Goal: Information Seeking & Learning: Check status

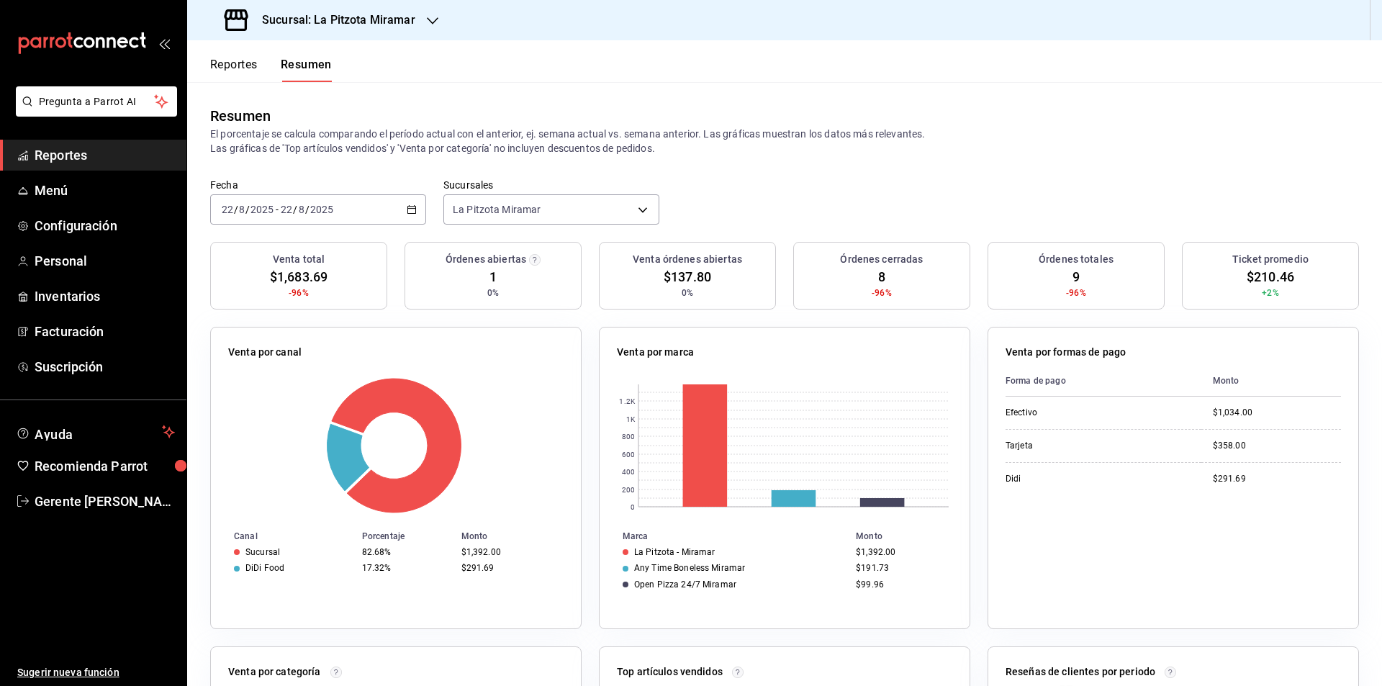
click at [52, 158] on span "Reportes" at bounding box center [105, 154] width 140 height 19
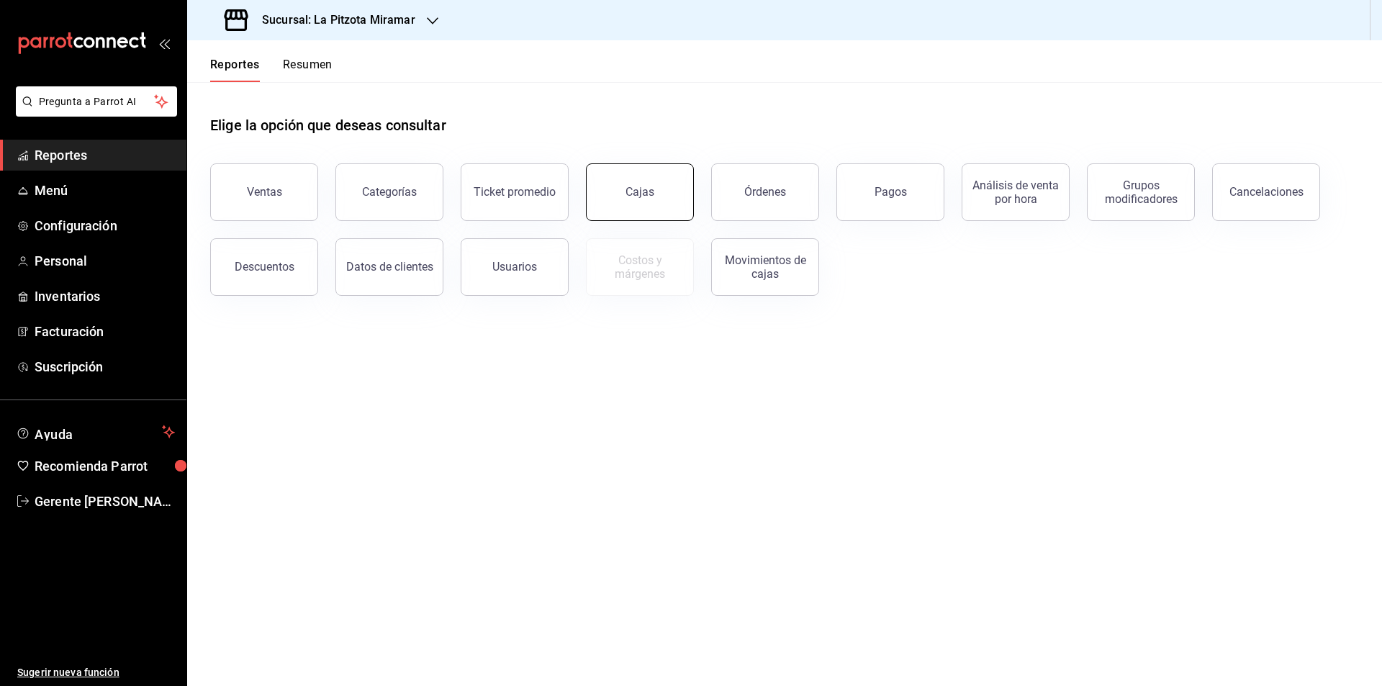
click at [623, 194] on button "Cajas" at bounding box center [640, 192] width 108 height 58
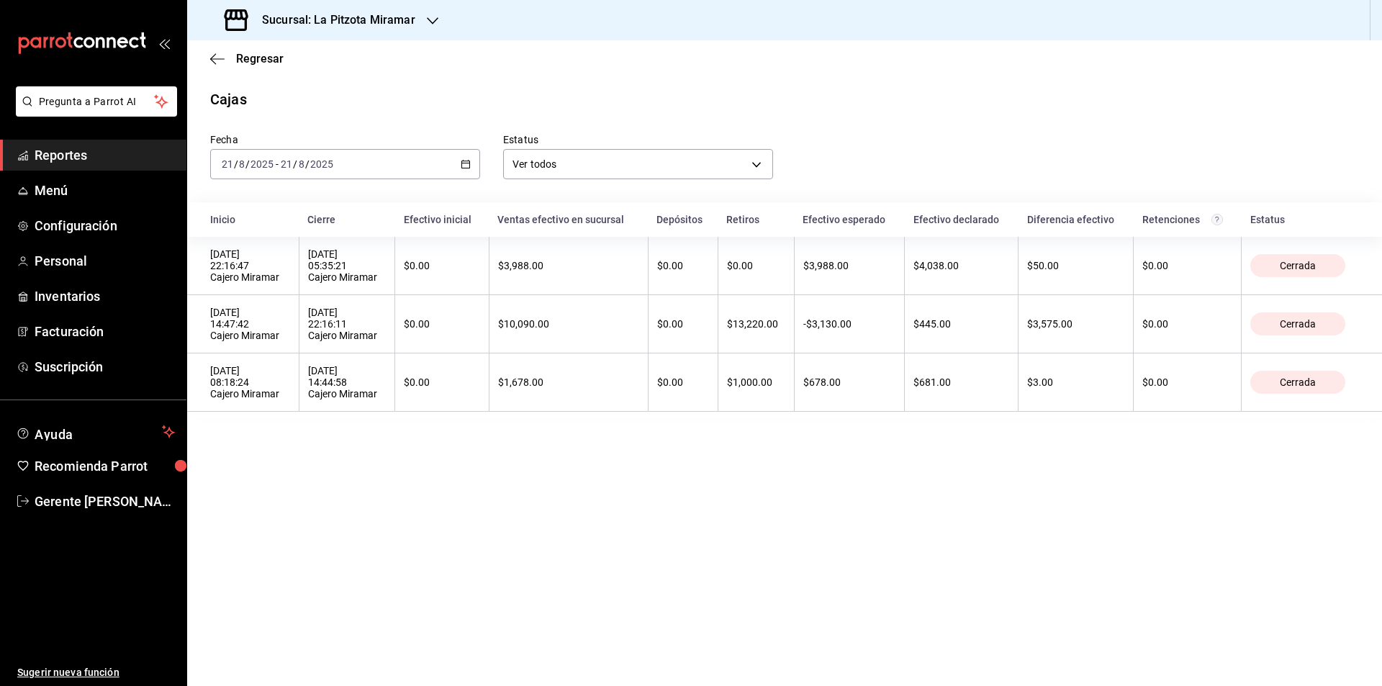
click at [469, 160] on \(Stroke\) "button" at bounding box center [468, 160] width 1 height 1
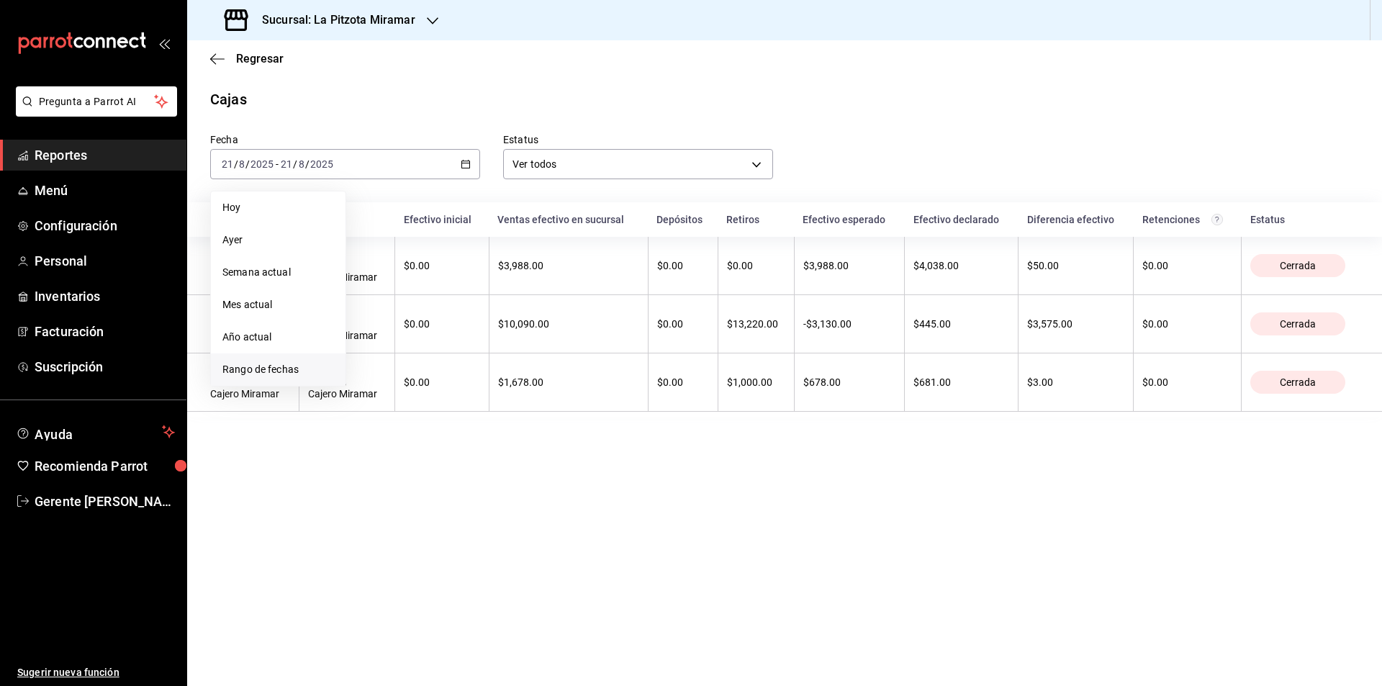
click at [255, 366] on span "Rango de fechas" at bounding box center [278, 369] width 112 height 15
click at [499, 286] on button "9" at bounding box center [503, 292] width 25 height 26
click at [500, 286] on button "9" at bounding box center [503, 292] width 25 height 26
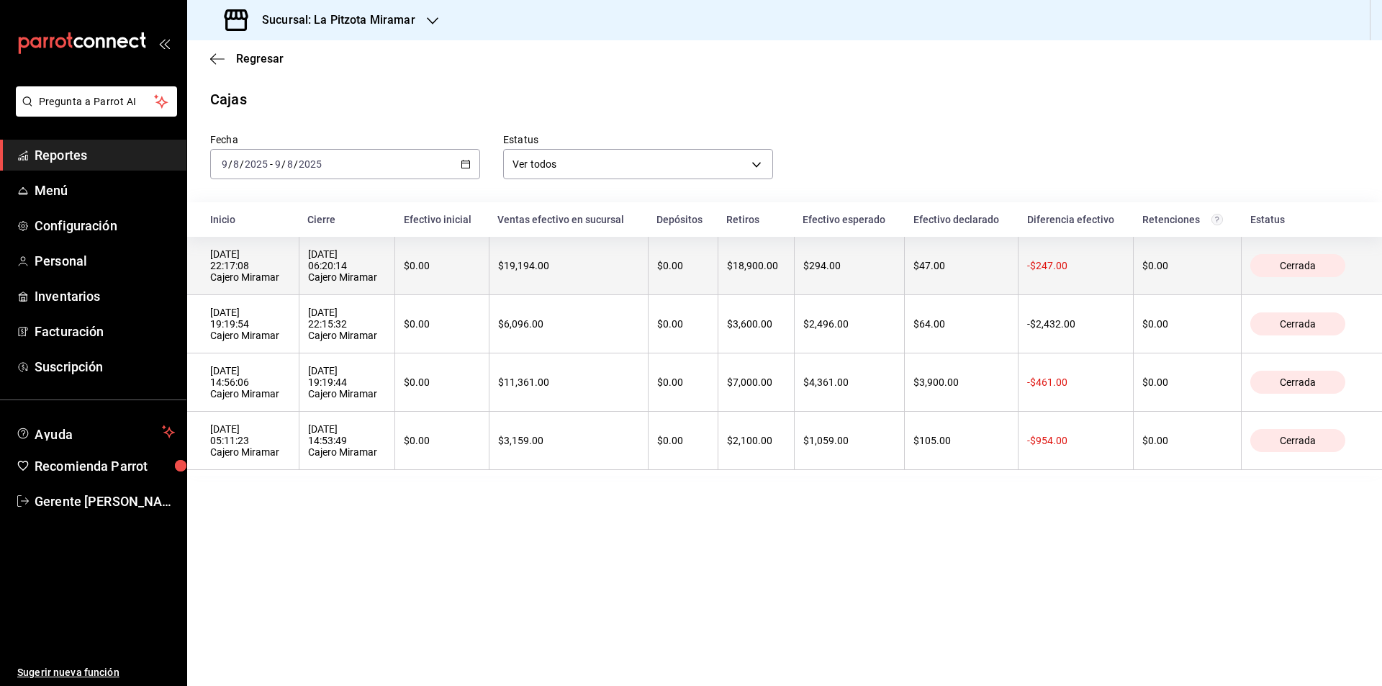
click at [873, 258] on th "$294.00" at bounding box center [849, 266] width 111 height 58
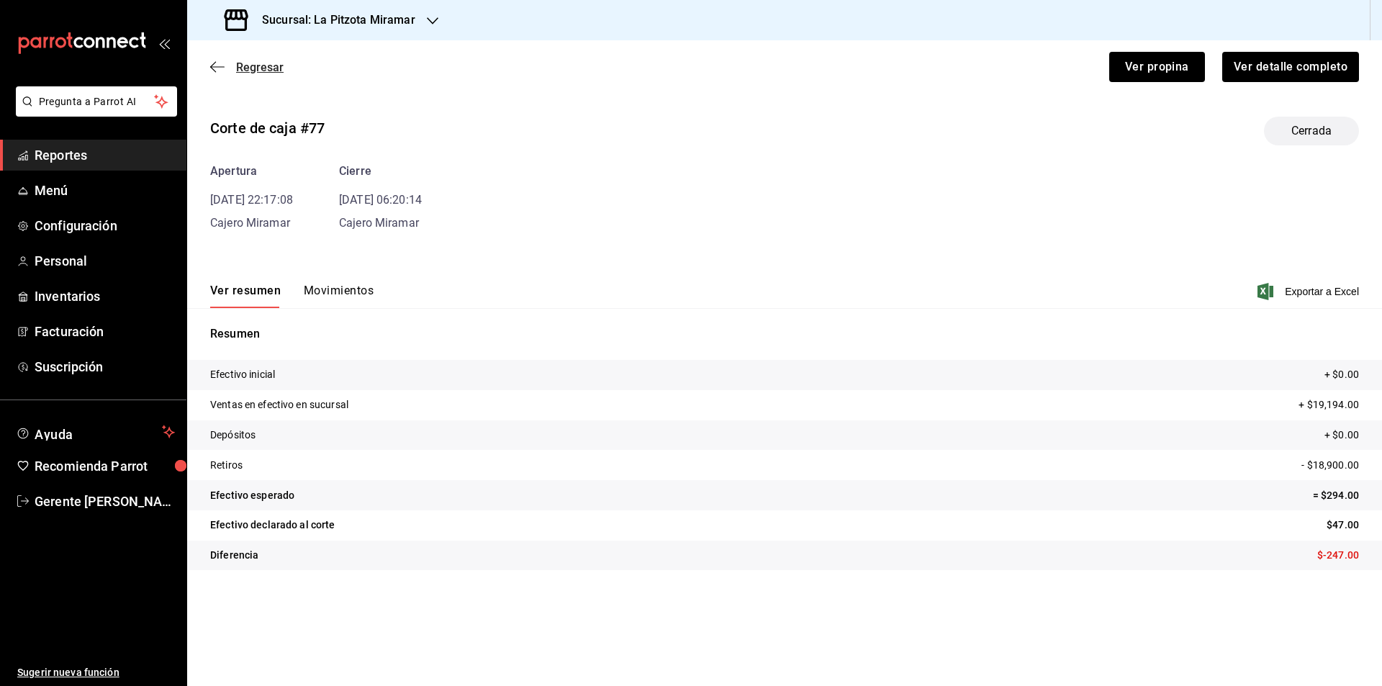
click at [220, 65] on icon "button" at bounding box center [217, 66] width 14 height 13
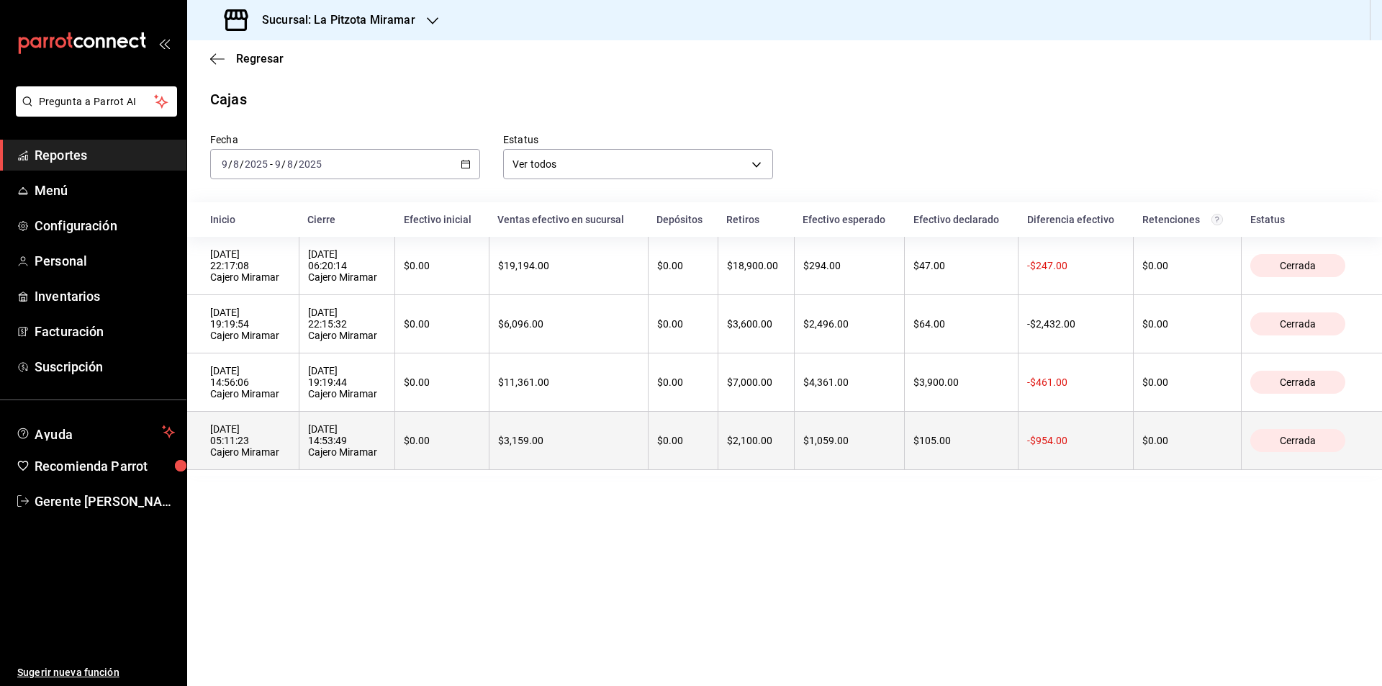
click at [447, 446] on div "$0.00" at bounding box center [442, 441] width 76 height 12
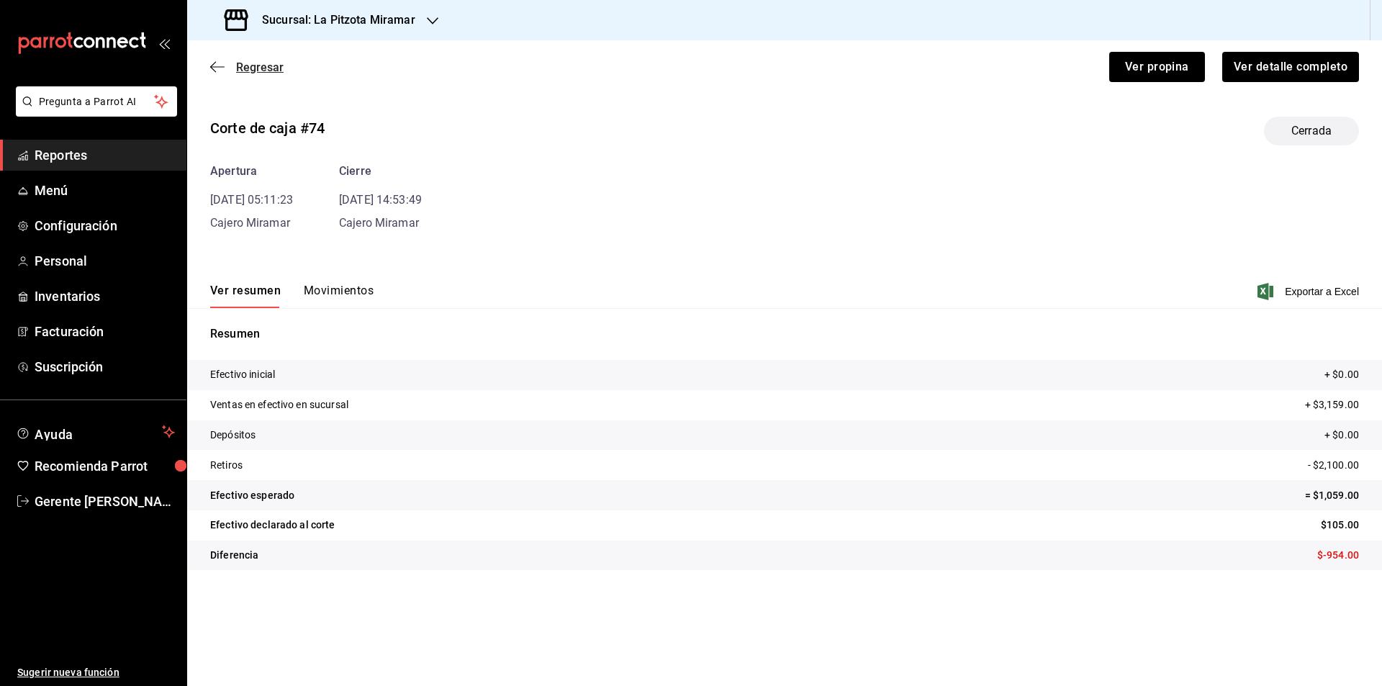
click at [215, 68] on icon "button" at bounding box center [217, 66] width 14 height 13
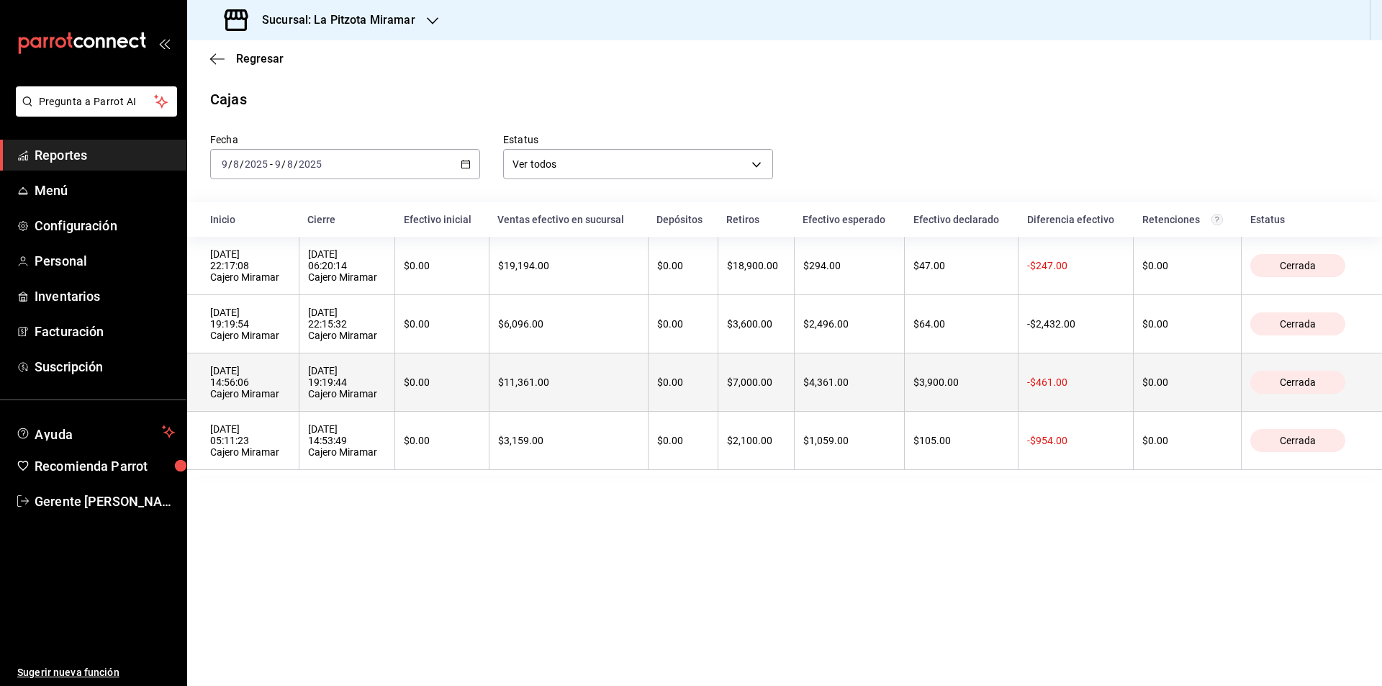
click at [448, 380] on th "$0.00" at bounding box center [442, 382] width 94 height 58
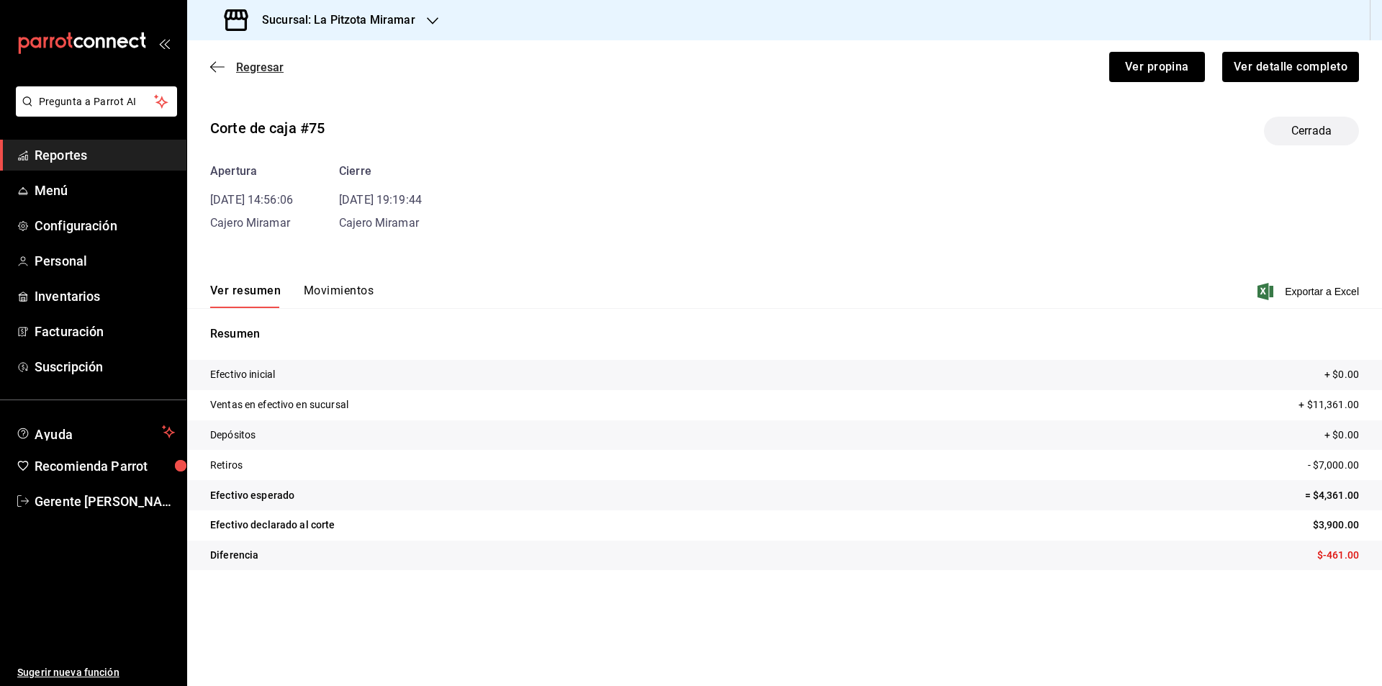
click at [215, 68] on icon "button" at bounding box center [217, 66] width 14 height 13
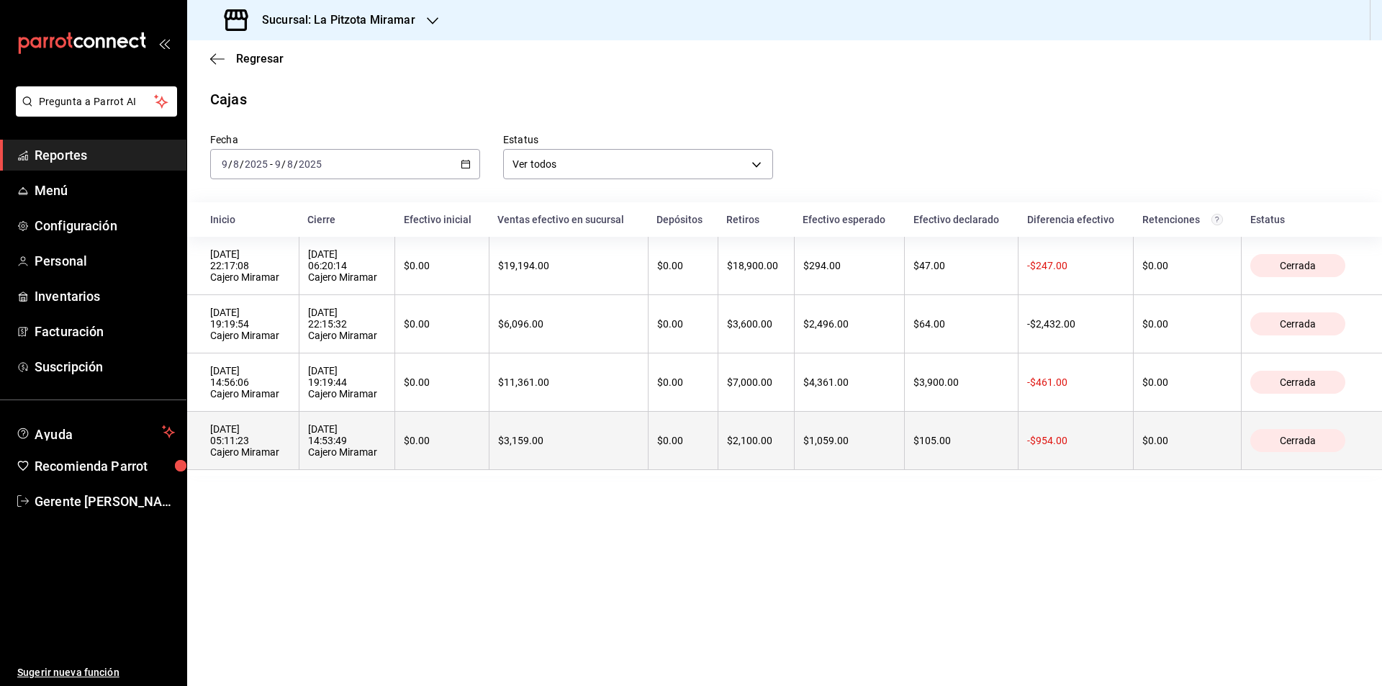
click at [466, 446] on div "$0.00" at bounding box center [442, 441] width 76 height 12
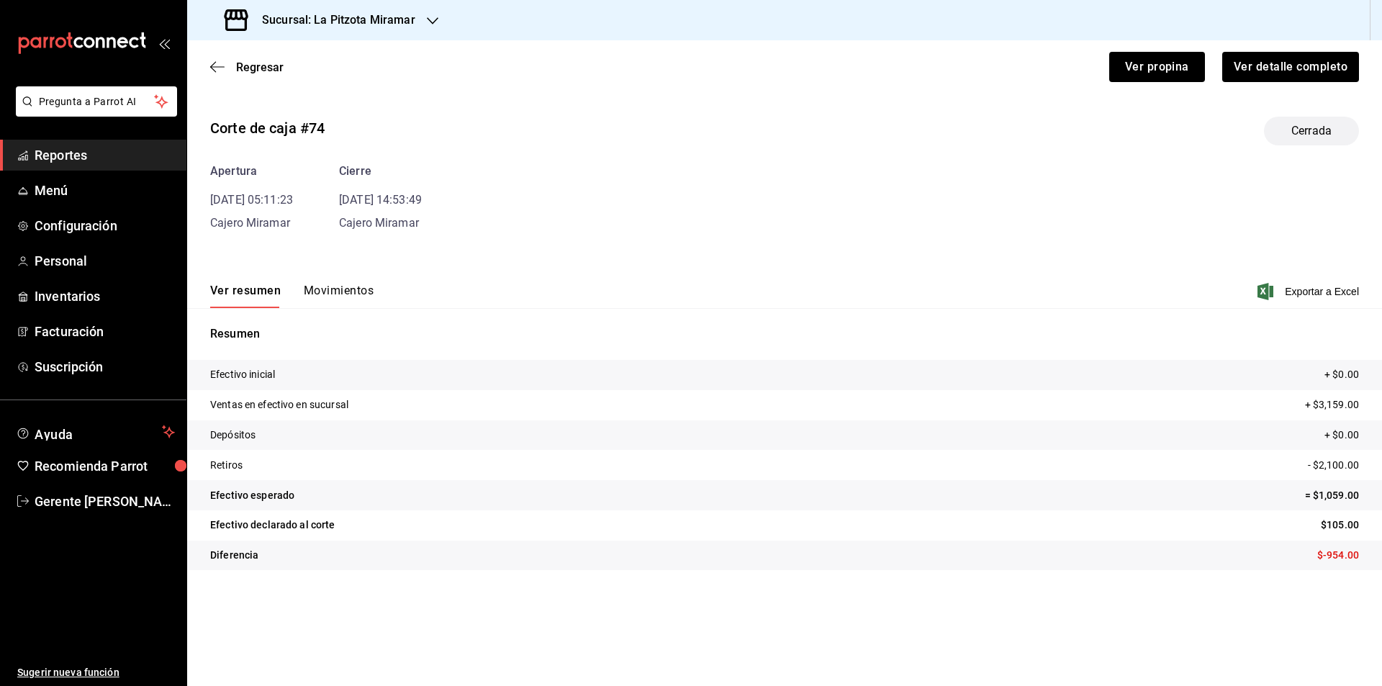
click at [209, 62] on div "Regresar Ver propina Ver detalle completo" at bounding box center [784, 66] width 1195 height 53
click at [223, 61] on icon "button" at bounding box center [217, 66] width 14 height 13
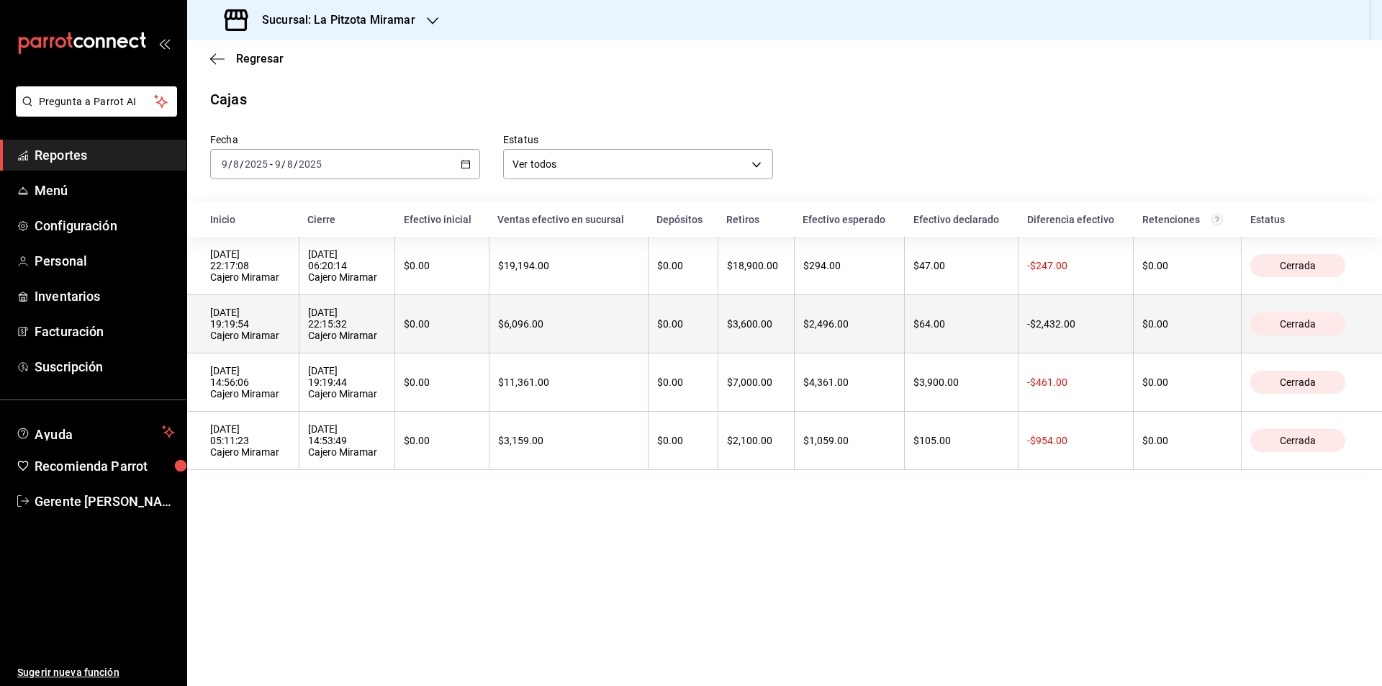
click at [330, 329] on div "[DATE] 22:15:32 Cajero Miramar" at bounding box center [347, 324] width 78 height 35
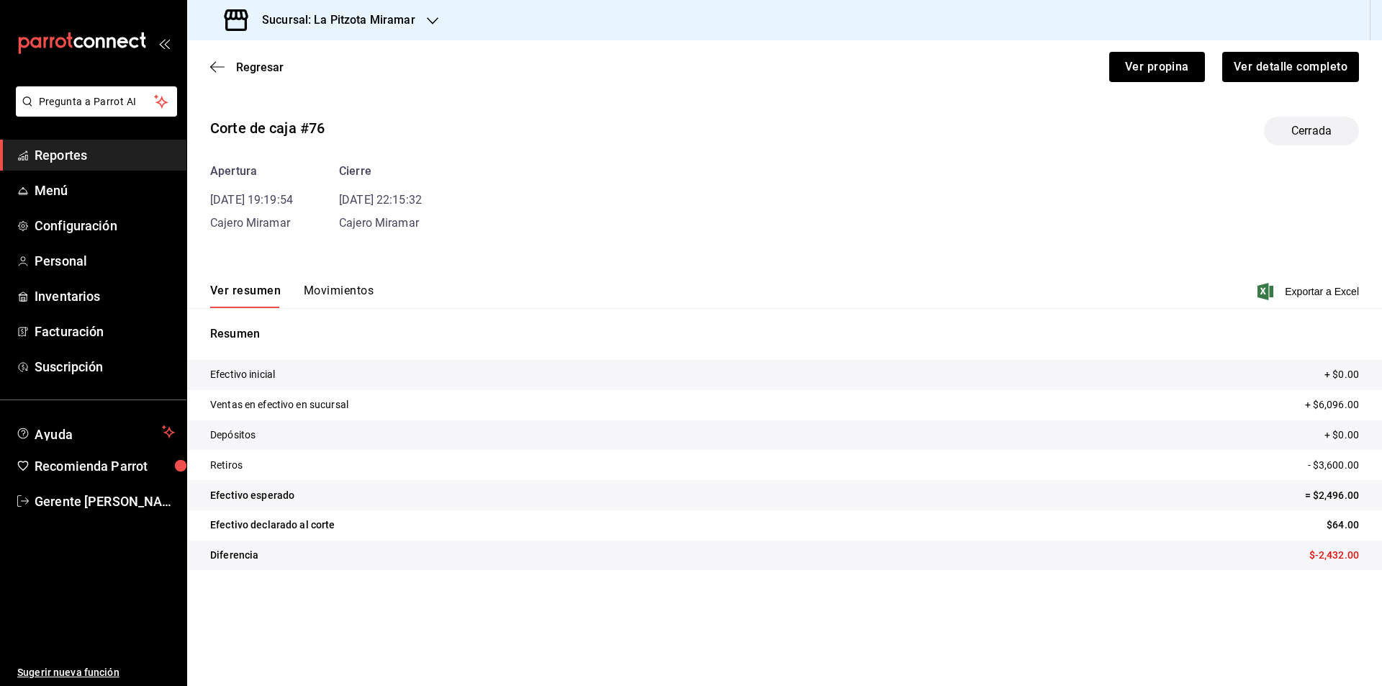
click at [327, 289] on button "Movimientos" at bounding box center [339, 296] width 70 height 24
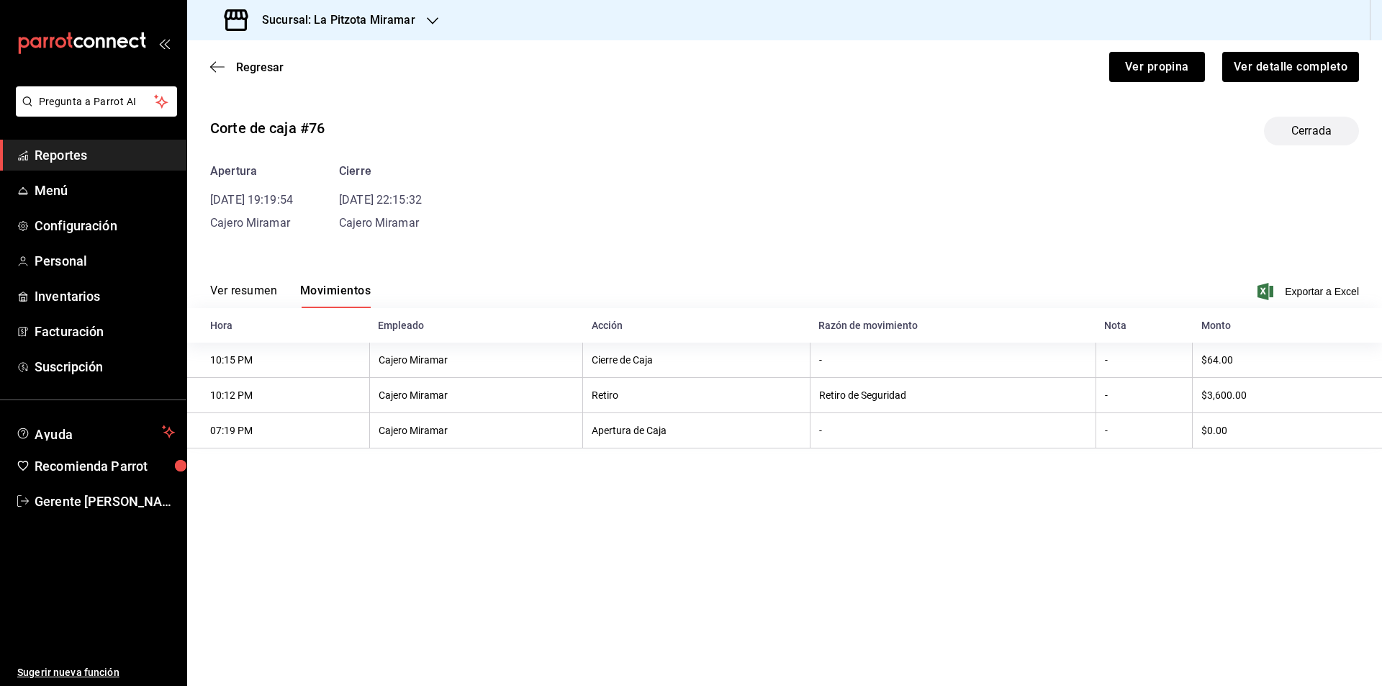
click at [605, 333] on th "Acción" at bounding box center [696, 325] width 227 height 35
click at [229, 284] on button "Ver resumen" at bounding box center [243, 296] width 67 height 24
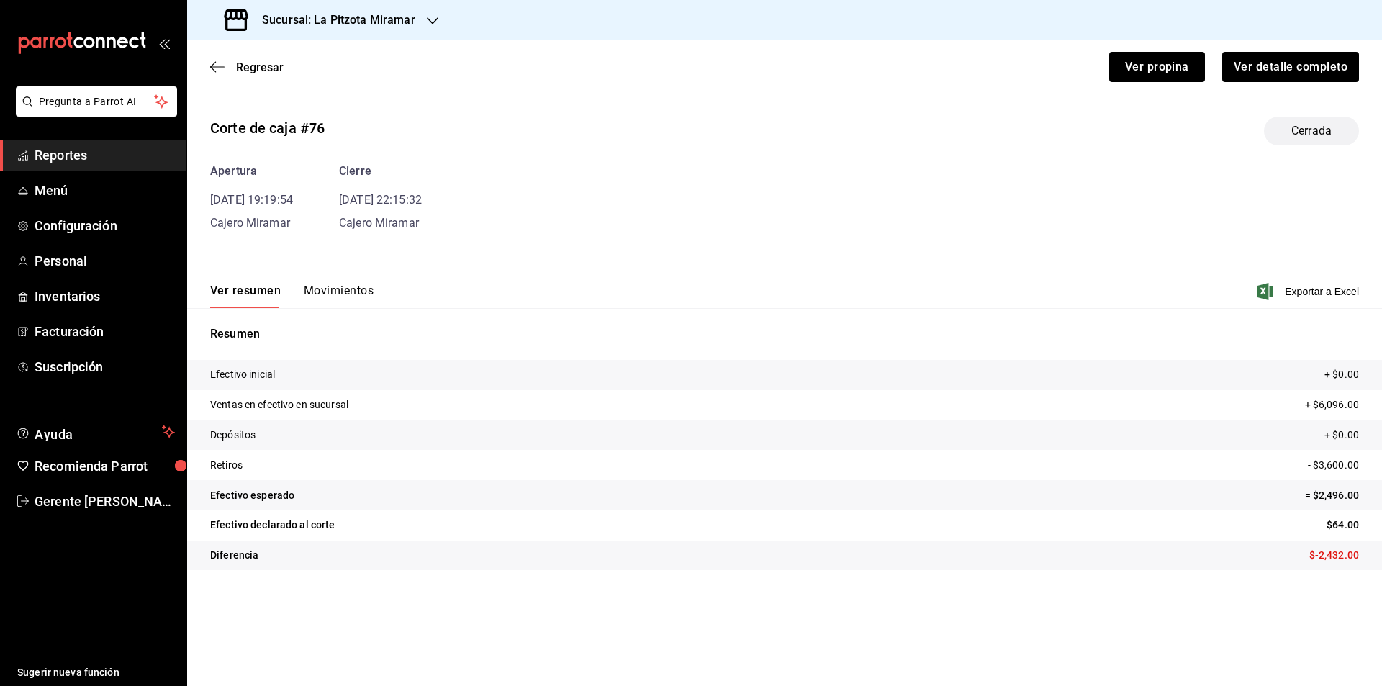
click at [399, 438] on tr "Depósitos + $0.00" at bounding box center [784, 435] width 1195 height 30
click at [301, 359] on div "Resumen Efectivo inicial + $0.00 Ventas en efectivo en sucursal + $6,096.00 Dep…" at bounding box center [784, 456] width 1195 height 262
click at [292, 381] on tr "Efectivo inicial + $0.00" at bounding box center [784, 375] width 1195 height 30
click at [330, 559] on tr "Diferencia $-2,432.00" at bounding box center [784, 556] width 1195 height 30
click at [339, 535] on tr "Efectivo declarado al corte $64.00" at bounding box center [784, 525] width 1195 height 30
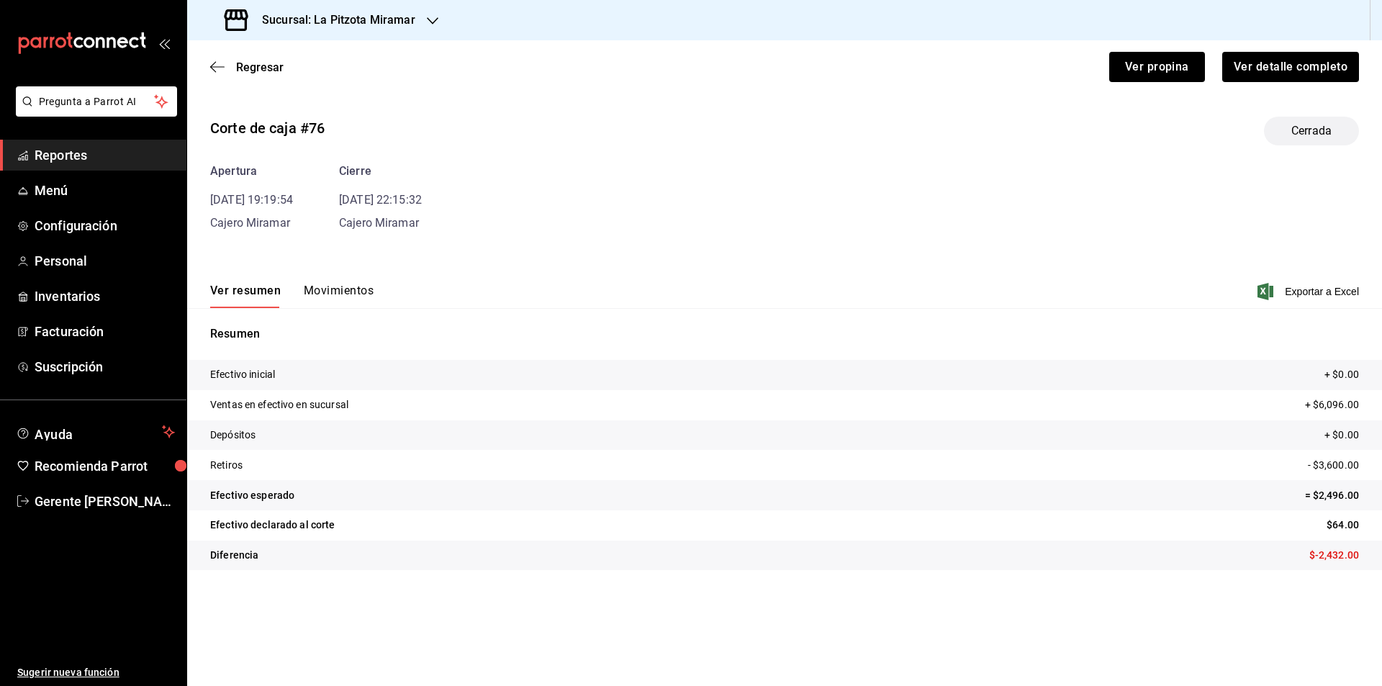
click at [342, 499] on tr "Efectivo esperado = $2,496.00" at bounding box center [784, 495] width 1195 height 30
click at [277, 449] on tr "Depósitos + $0.00" at bounding box center [784, 435] width 1195 height 30
click at [273, 440] on tr "Depósitos + $0.00" at bounding box center [784, 435] width 1195 height 30
click at [267, 405] on p "Ventas en efectivo en sucursal" at bounding box center [279, 404] width 138 height 15
click at [271, 379] on p "Efectivo inicial" at bounding box center [242, 374] width 65 height 15
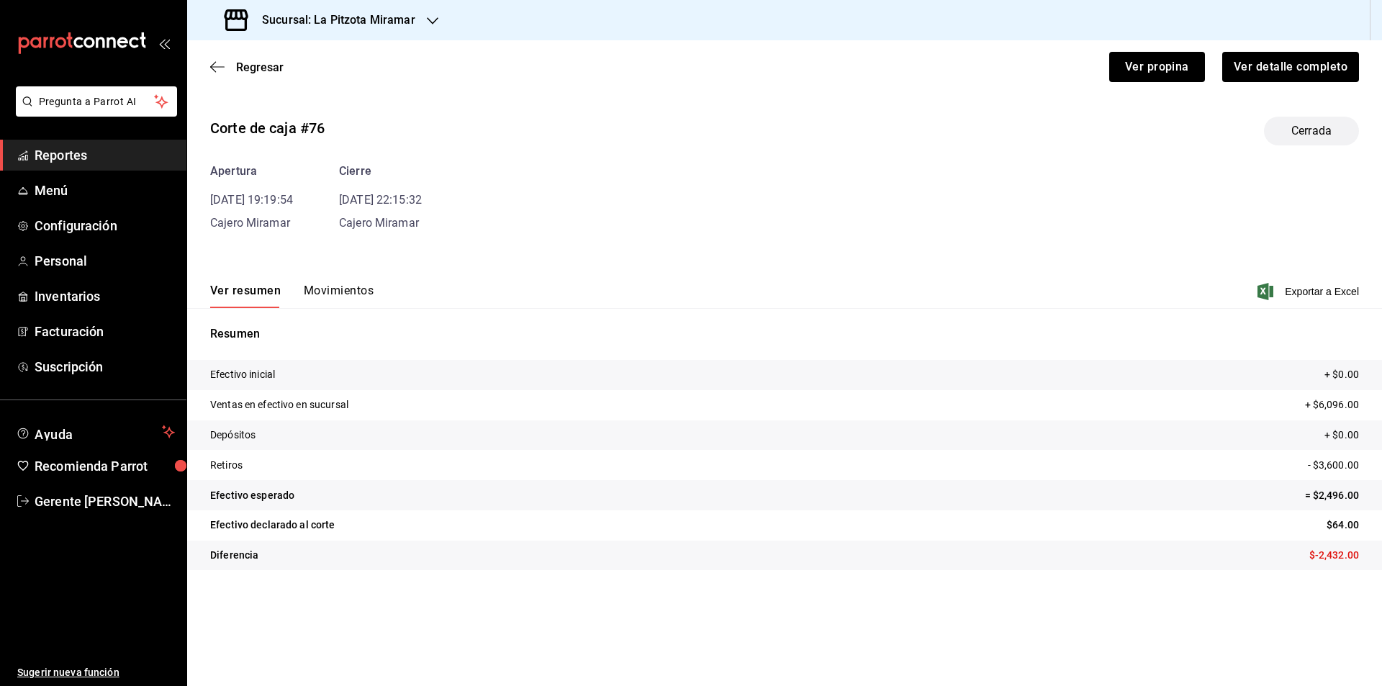
click at [430, 18] on icon "button" at bounding box center [433, 21] width 12 height 12
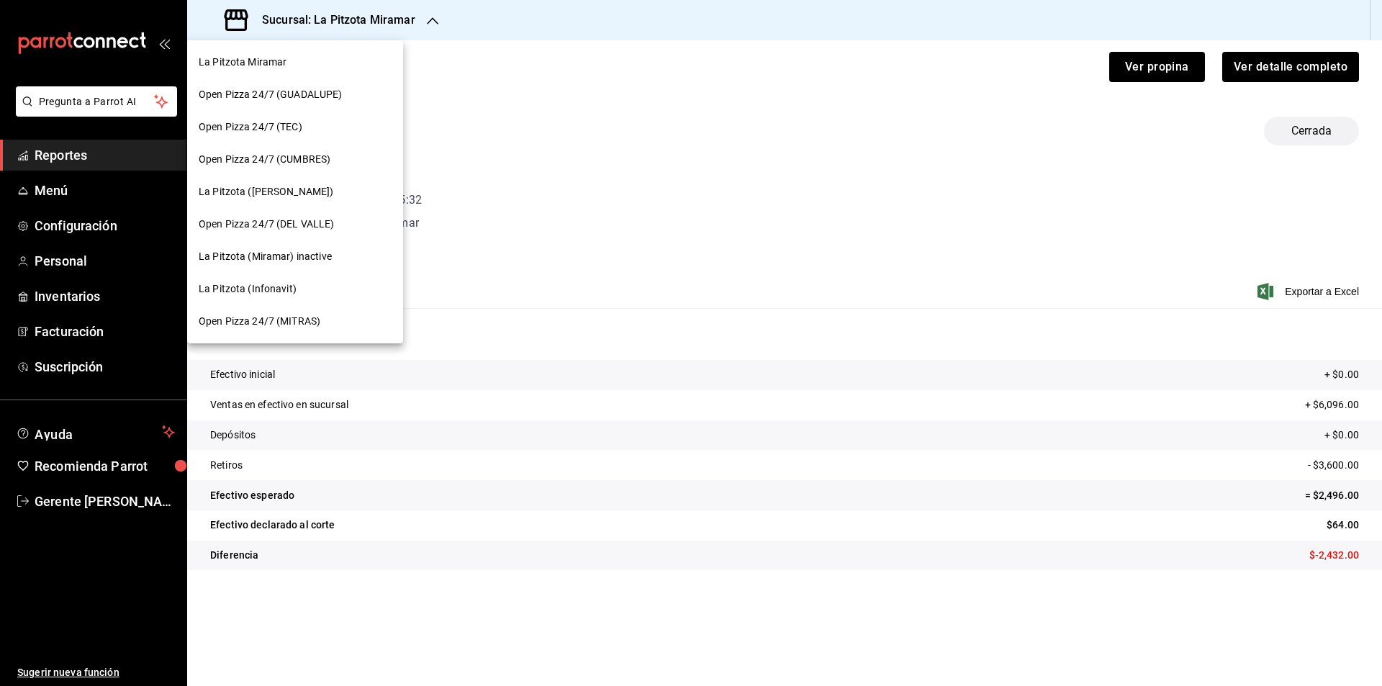
click at [476, 135] on div at bounding box center [691, 343] width 1382 height 686
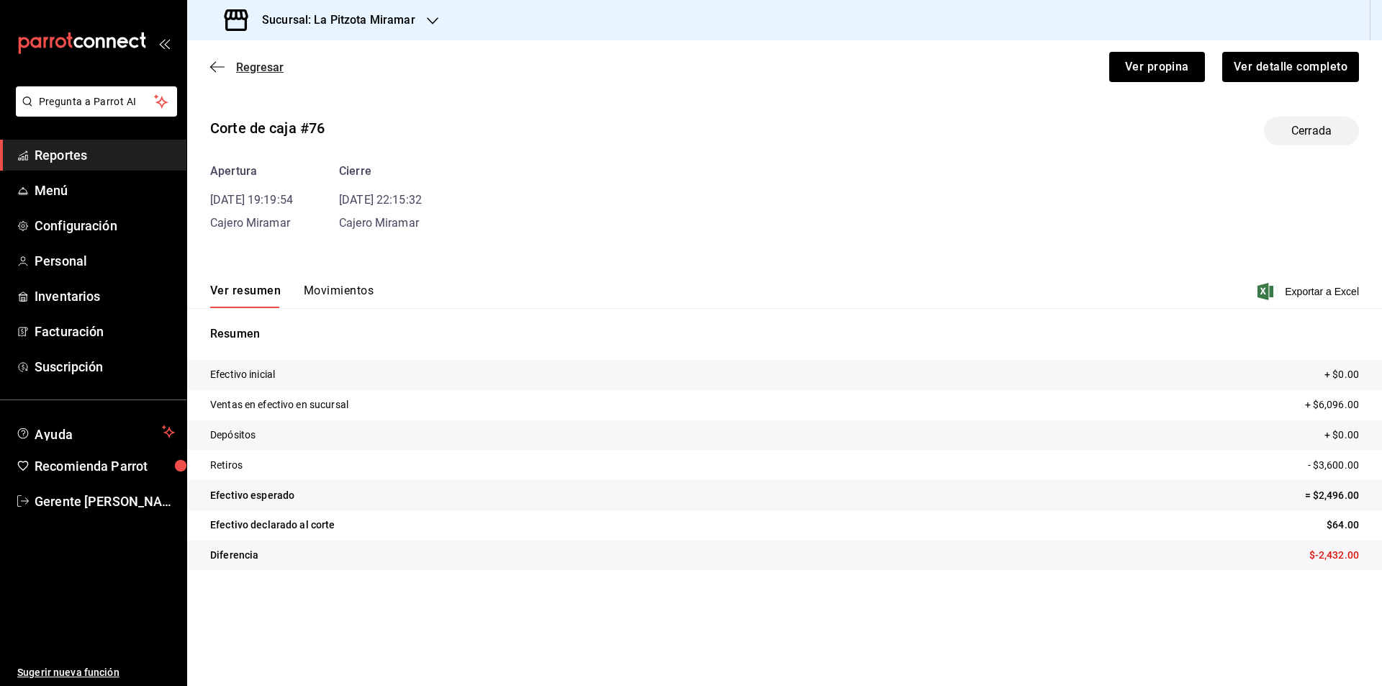
click at [262, 68] on span "Regresar" at bounding box center [260, 67] width 48 height 14
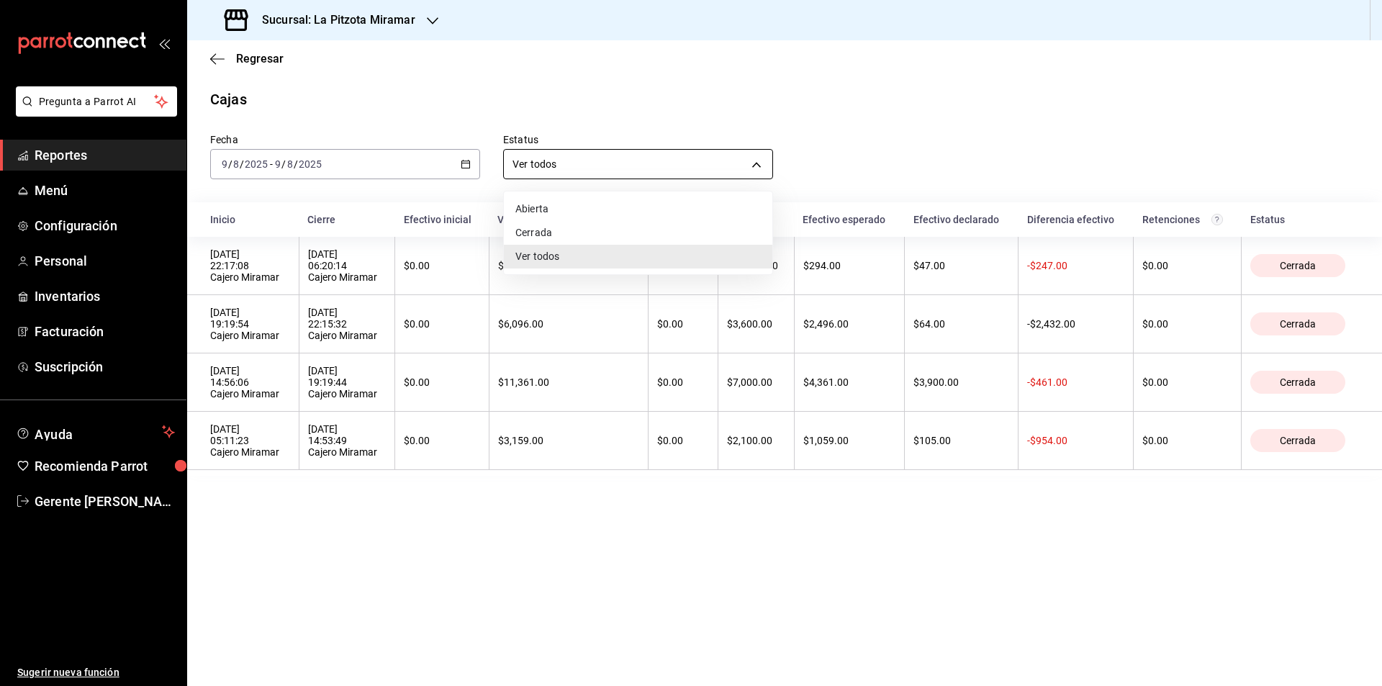
click at [631, 154] on body "Pregunta a Parrot AI Reportes Menú Configuración Personal Inventarios Facturaci…" at bounding box center [691, 343] width 1382 height 686
click at [594, 528] on div at bounding box center [691, 343] width 1382 height 686
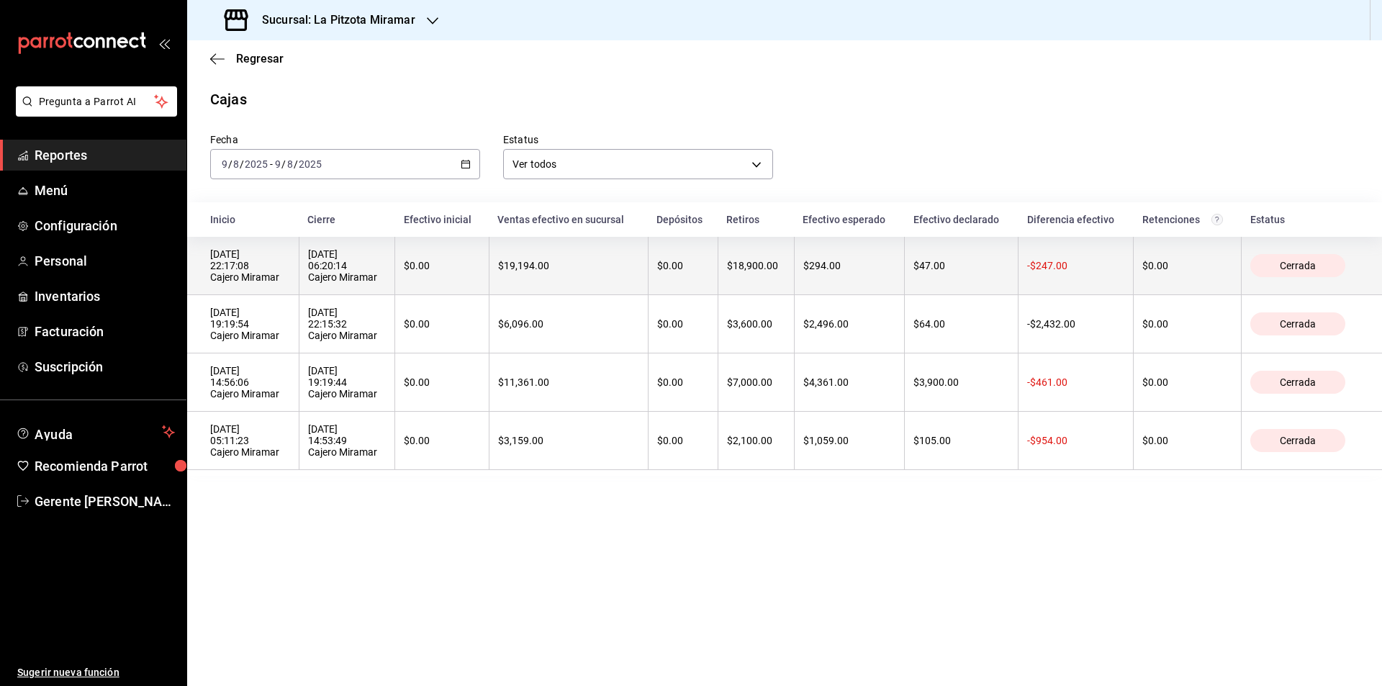
click at [654, 261] on th "$0.00" at bounding box center [683, 266] width 70 height 58
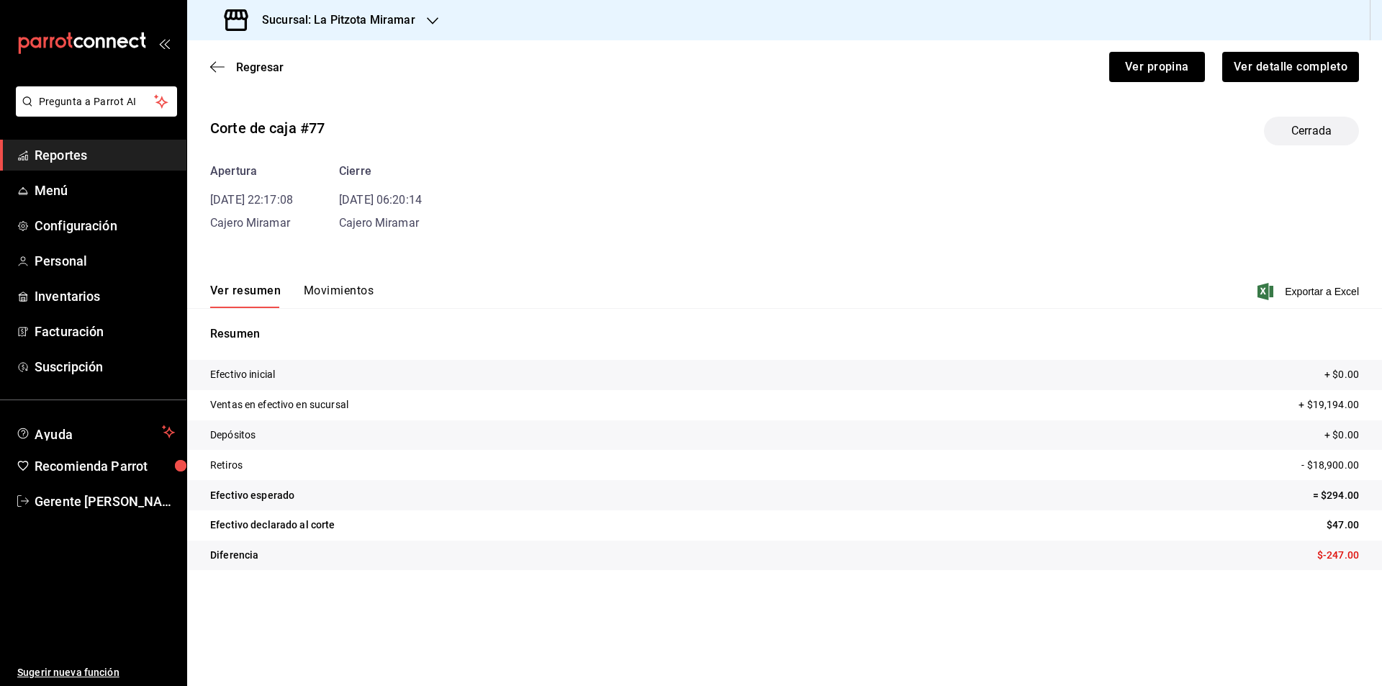
click at [274, 546] on tr "Diferencia $-247.00" at bounding box center [784, 556] width 1195 height 30
click at [267, 520] on p "Efectivo declarado al corte" at bounding box center [272, 524] width 125 height 15
click at [261, 488] on p "Efectivo esperado" at bounding box center [252, 495] width 84 height 15
click at [258, 465] on tr "Retiros - $18,900.00" at bounding box center [784, 465] width 1195 height 30
click at [252, 430] on p "Depósitos" at bounding box center [232, 435] width 45 height 15
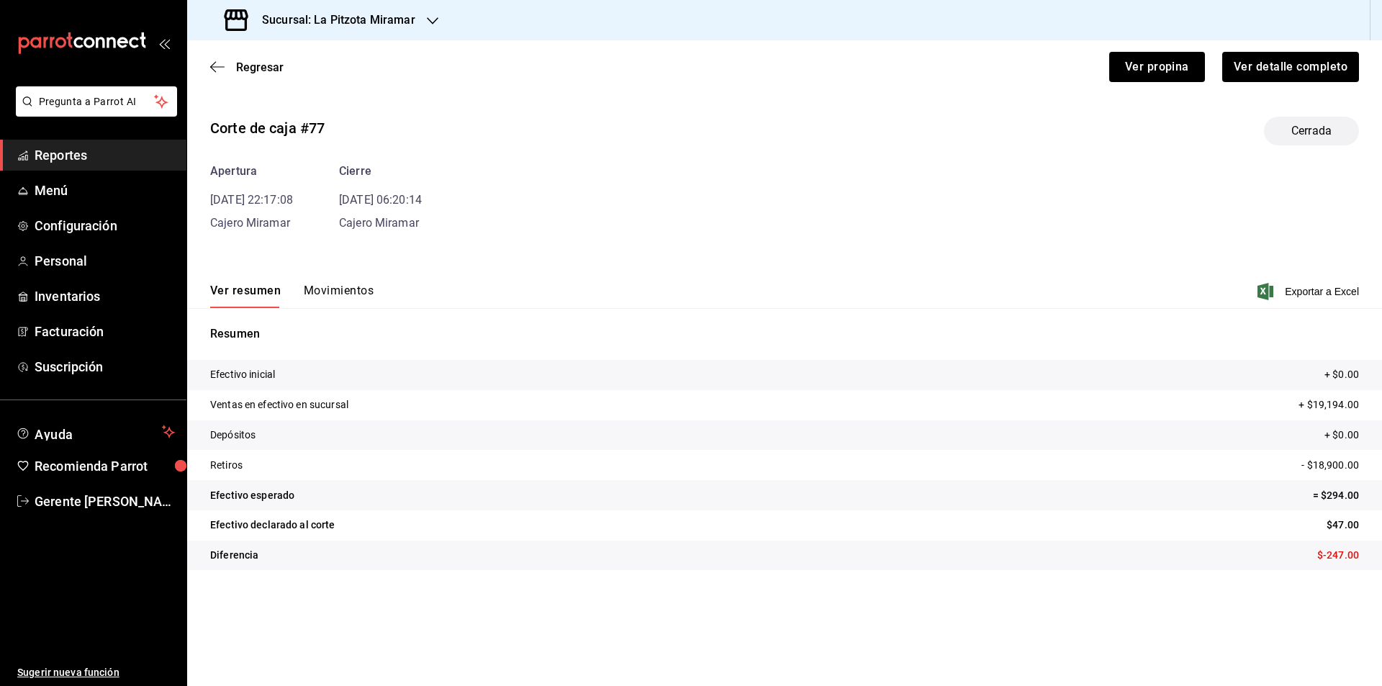
click at [261, 400] on p "Ventas en efectivo en sucursal" at bounding box center [279, 404] width 138 height 15
click at [313, 291] on button "Movimientos" at bounding box center [339, 296] width 70 height 24
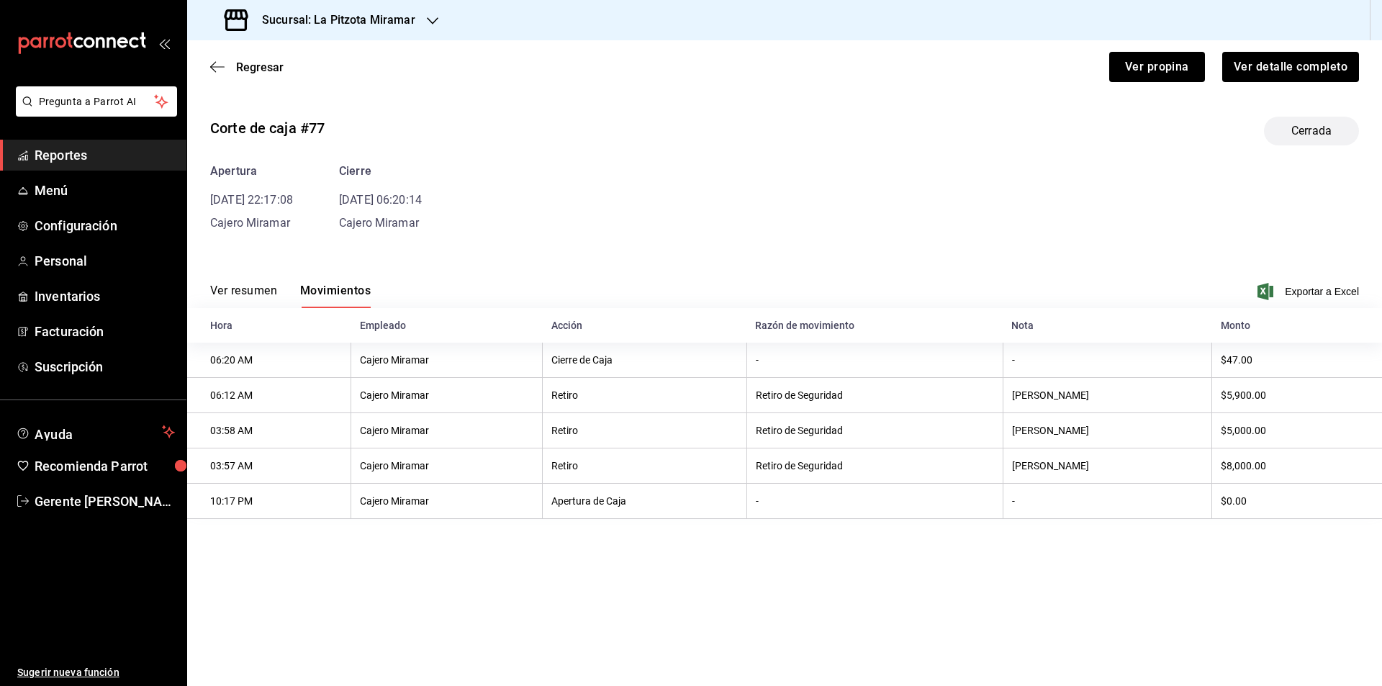
click at [243, 296] on button "Ver resumen" at bounding box center [243, 296] width 67 height 24
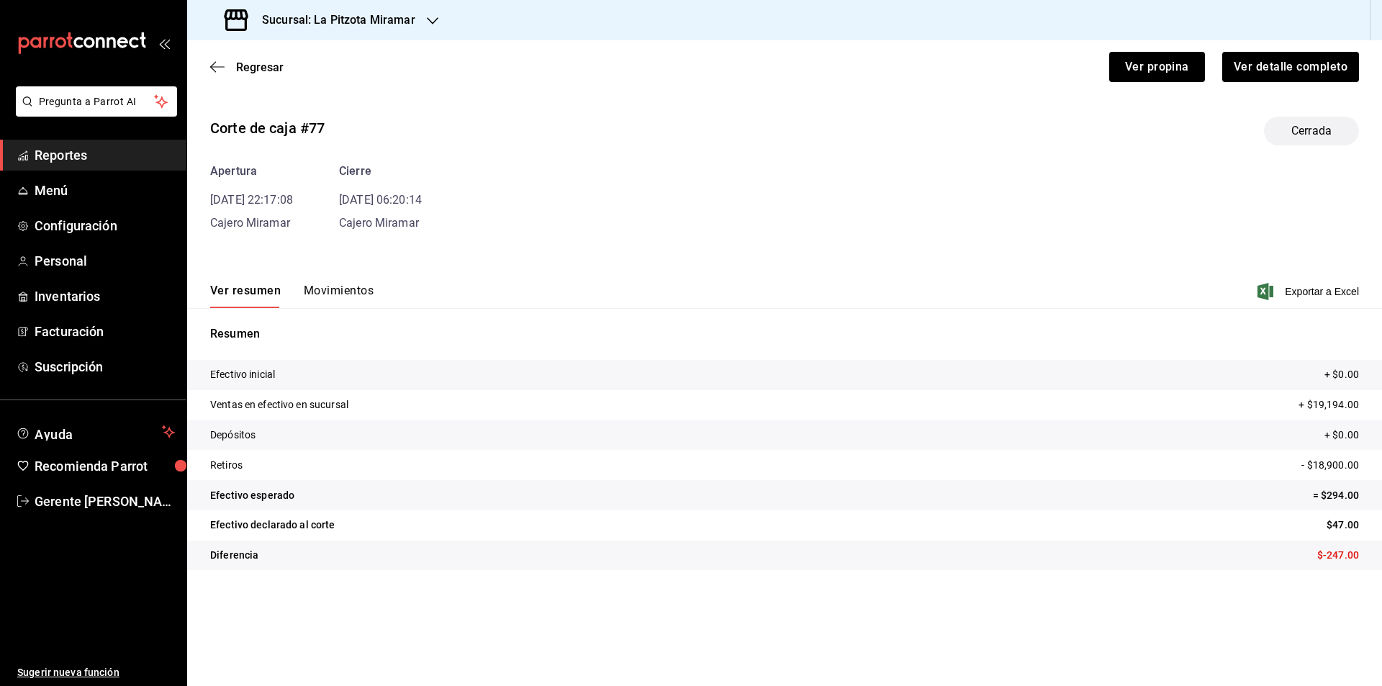
click at [356, 301] on button "Movimientos" at bounding box center [339, 296] width 70 height 24
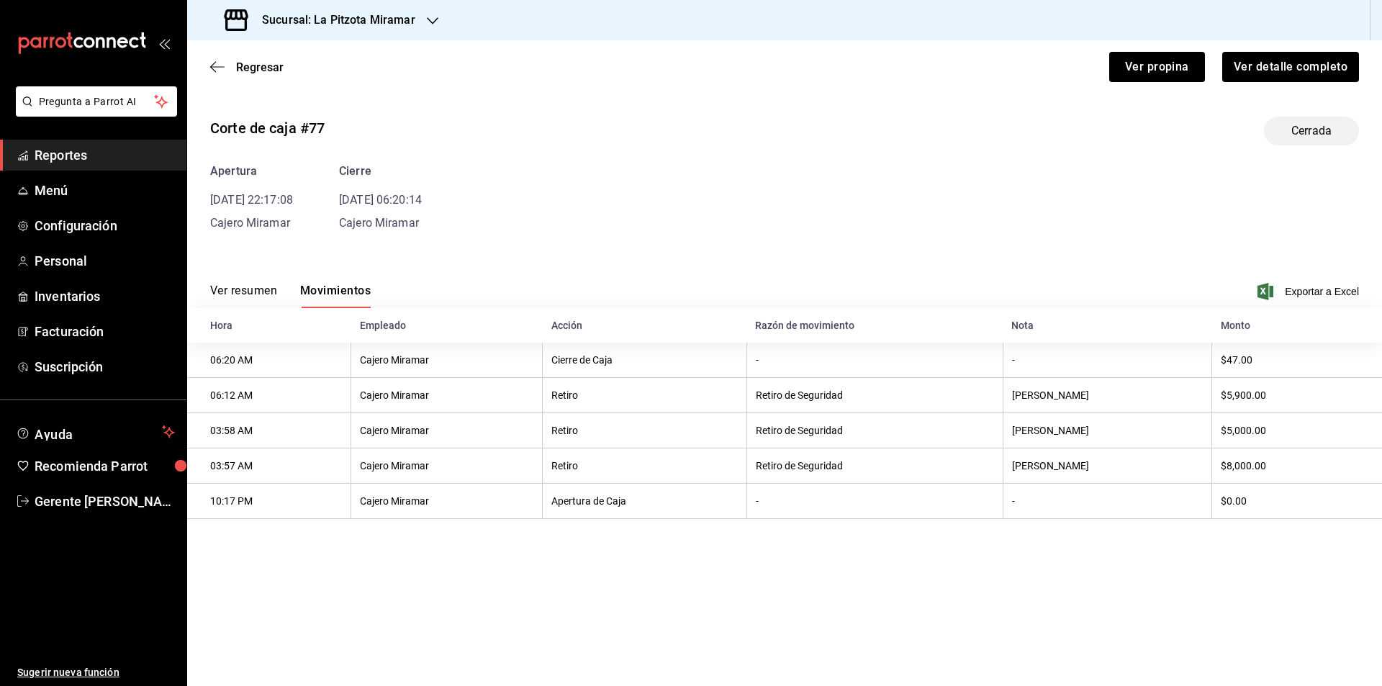
click at [232, 291] on button "Ver resumen" at bounding box center [243, 296] width 67 height 24
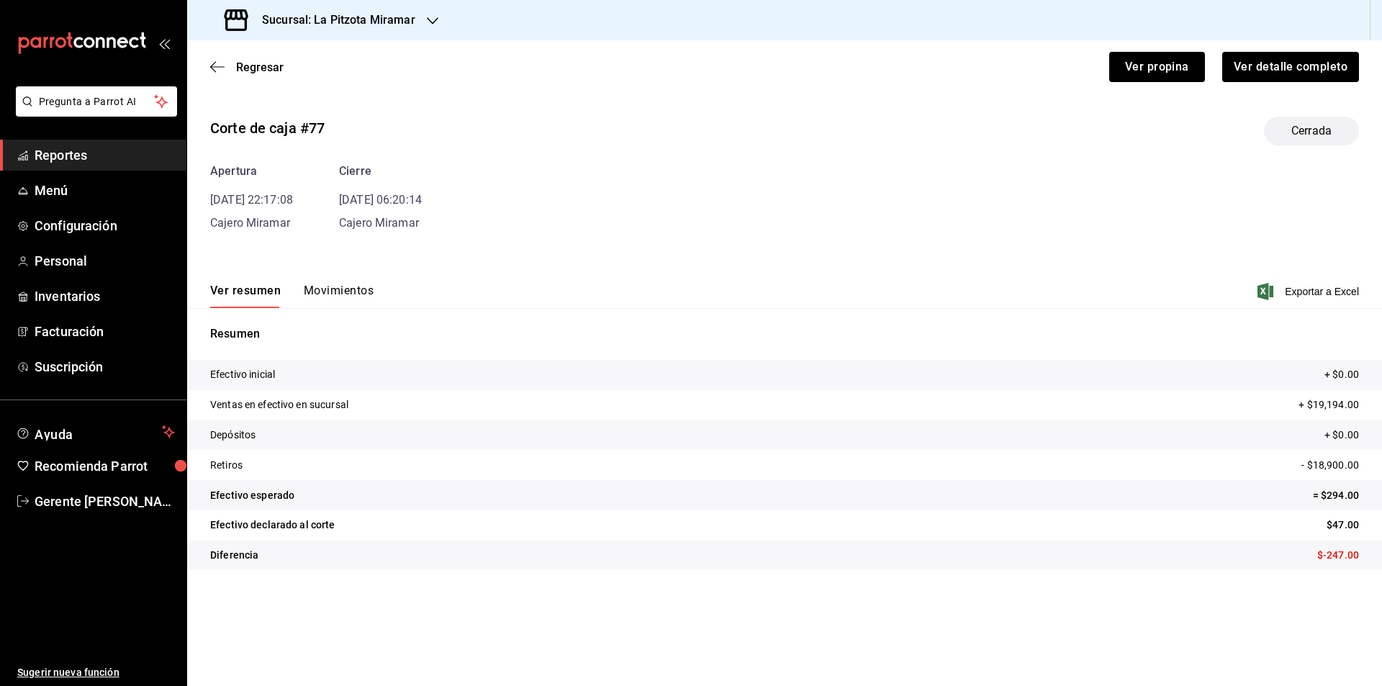
drag, startPoint x: 339, startPoint y: 296, endPoint x: 361, endPoint y: 296, distance: 21.6
click at [340, 296] on button "Movimientos" at bounding box center [339, 296] width 70 height 24
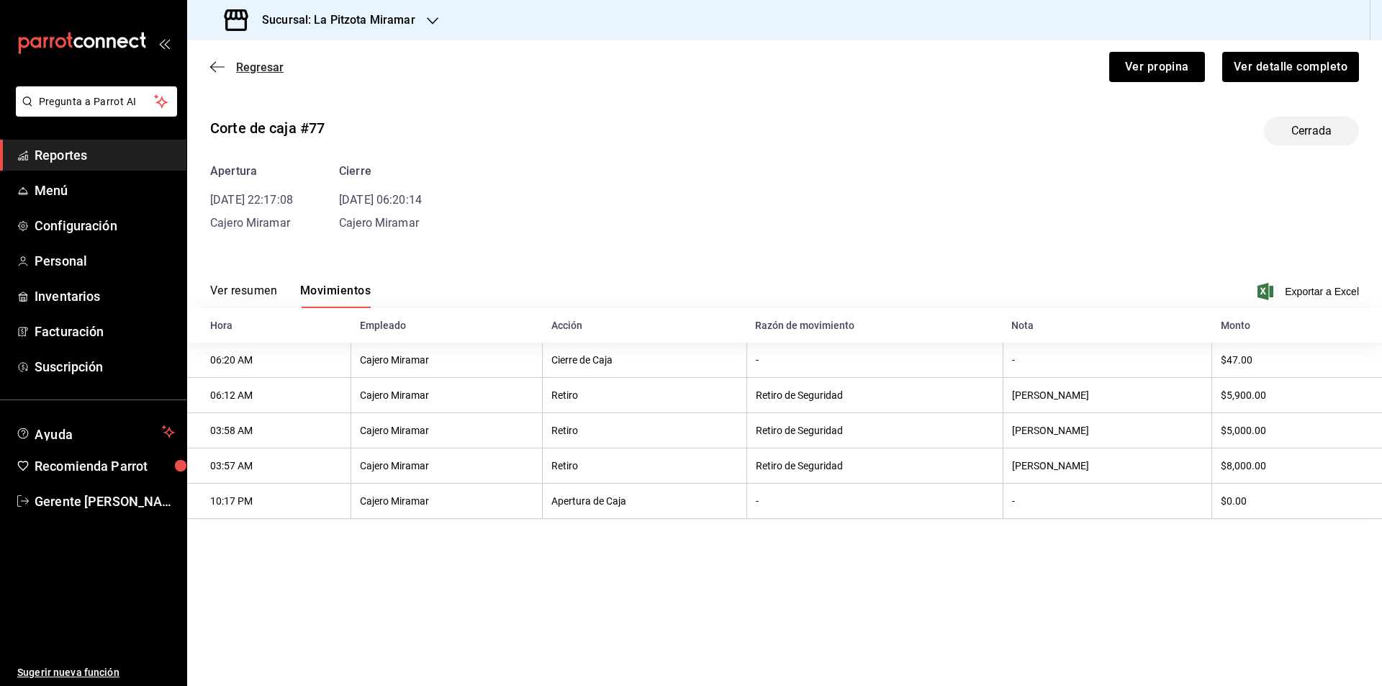
click at [214, 67] on icon "button" at bounding box center [217, 66] width 14 height 1
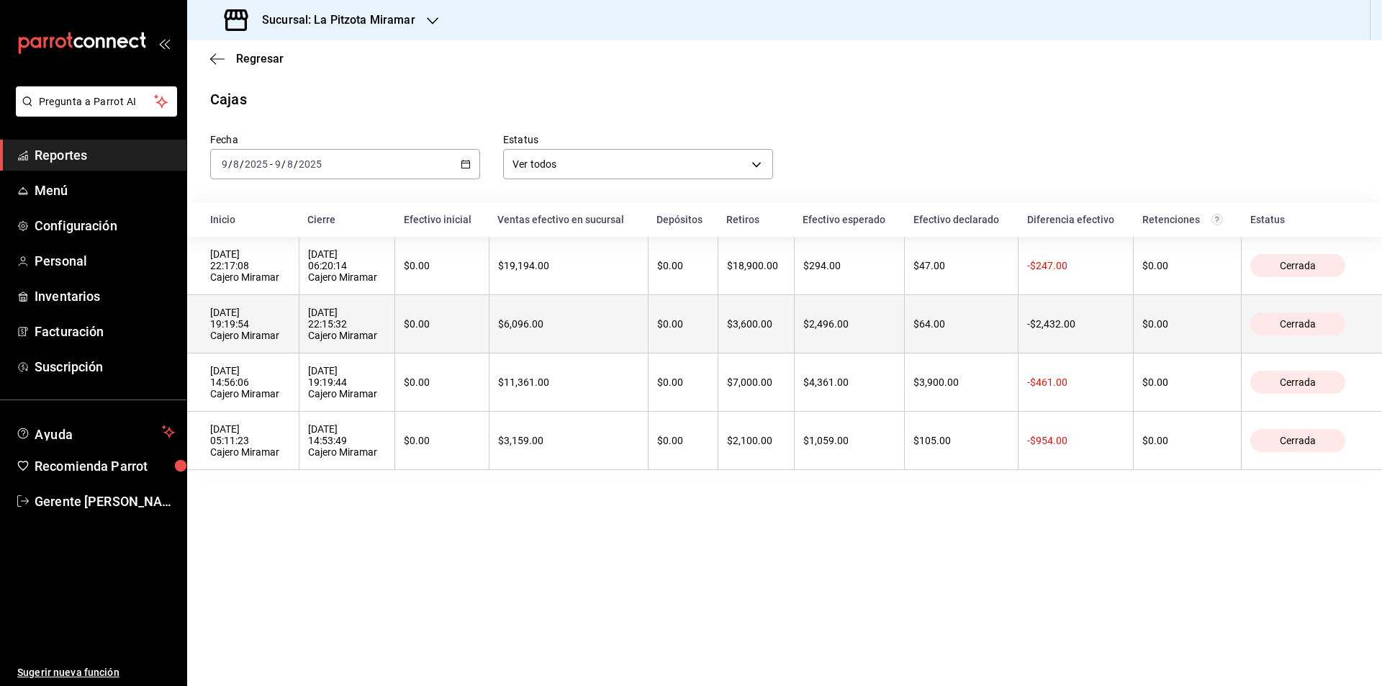
click at [368, 336] on div "[DATE] 22:15:32 Cajero Miramar" at bounding box center [347, 324] width 78 height 35
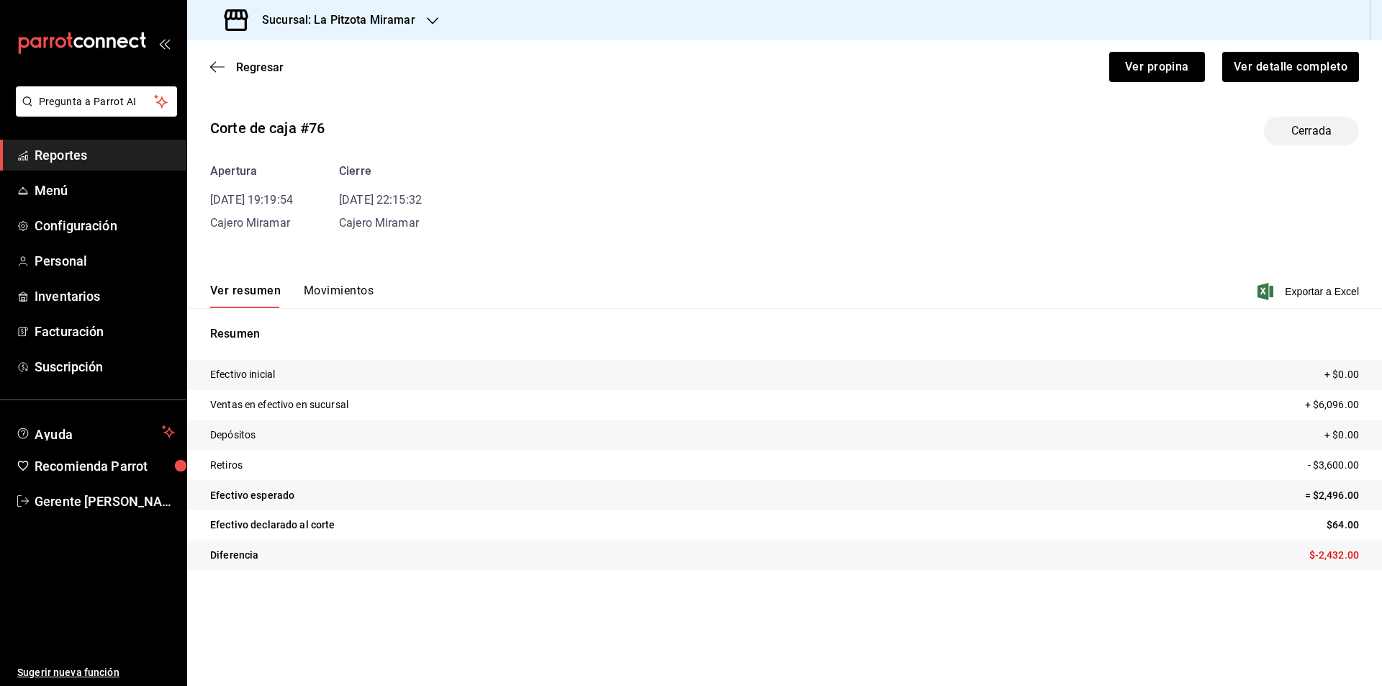
click at [350, 292] on button "Movimientos" at bounding box center [339, 296] width 70 height 24
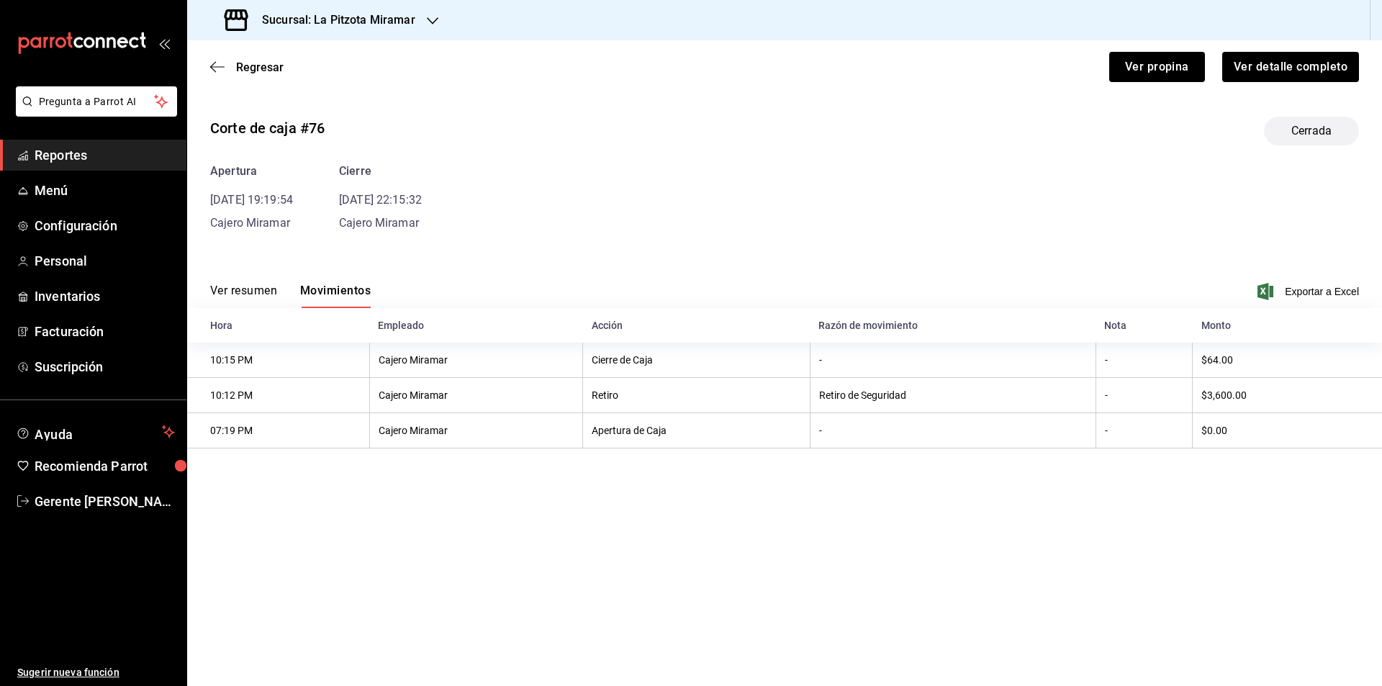
click at [204, 70] on div "Regresar Ver propina Ver detalle completo" at bounding box center [784, 66] width 1195 height 53
click at [222, 70] on icon "button" at bounding box center [217, 66] width 14 height 13
